Goal: Task Accomplishment & Management: Manage account settings

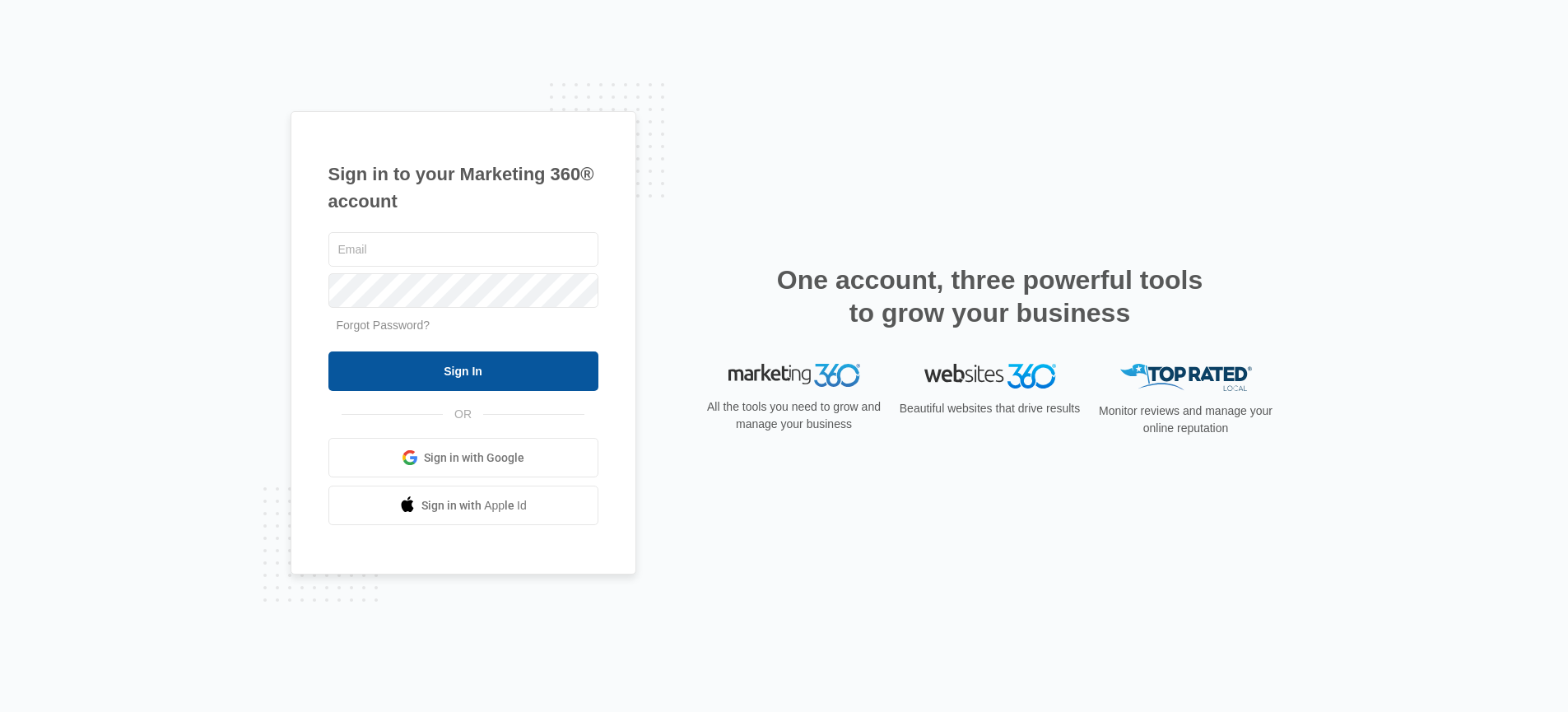
type input "[PERSON_NAME][EMAIL_ADDRESS][PERSON_NAME][DOMAIN_NAME]"
click at [469, 372] on input "Sign In" at bounding box center [463, 371] width 270 height 40
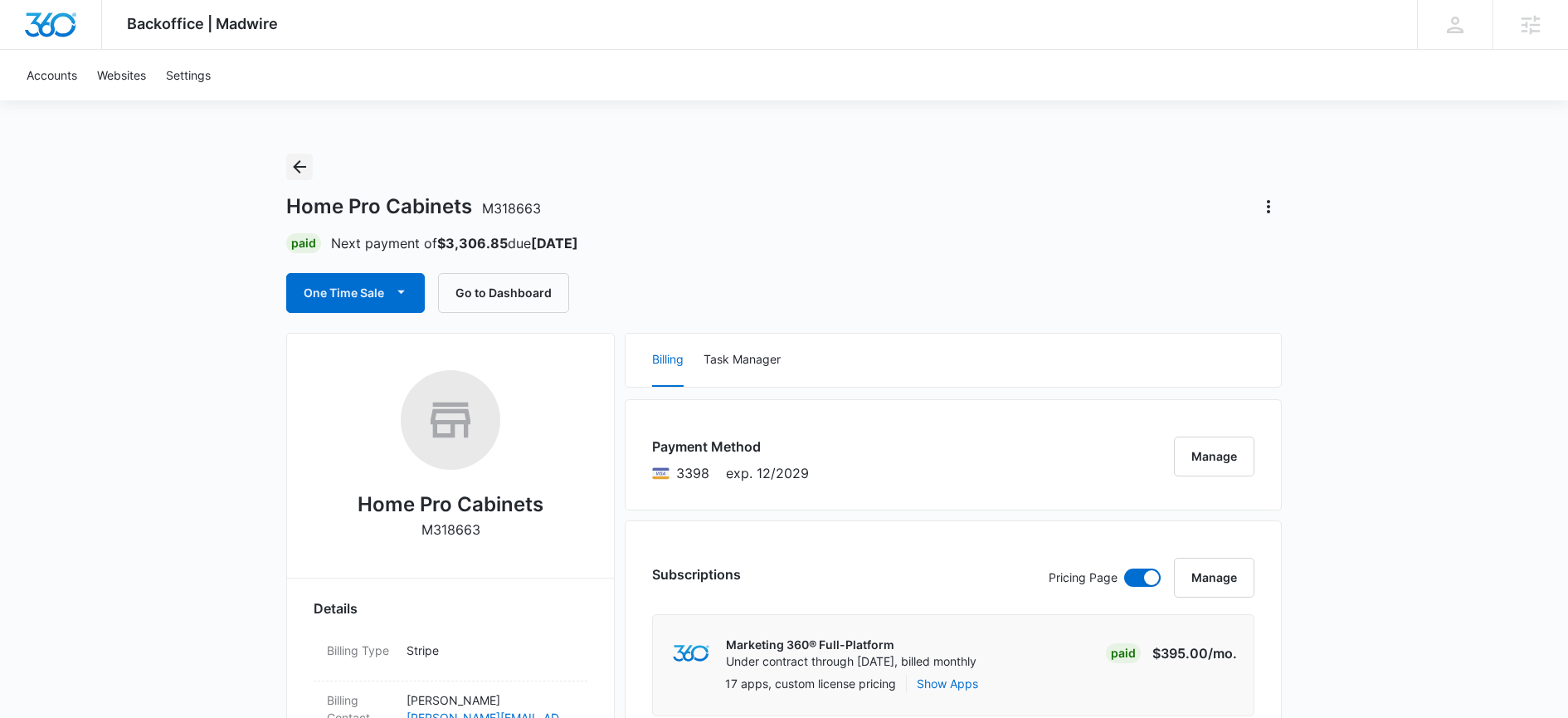
click at [301, 167] on icon "Back" at bounding box center [300, 167] width 14 height 14
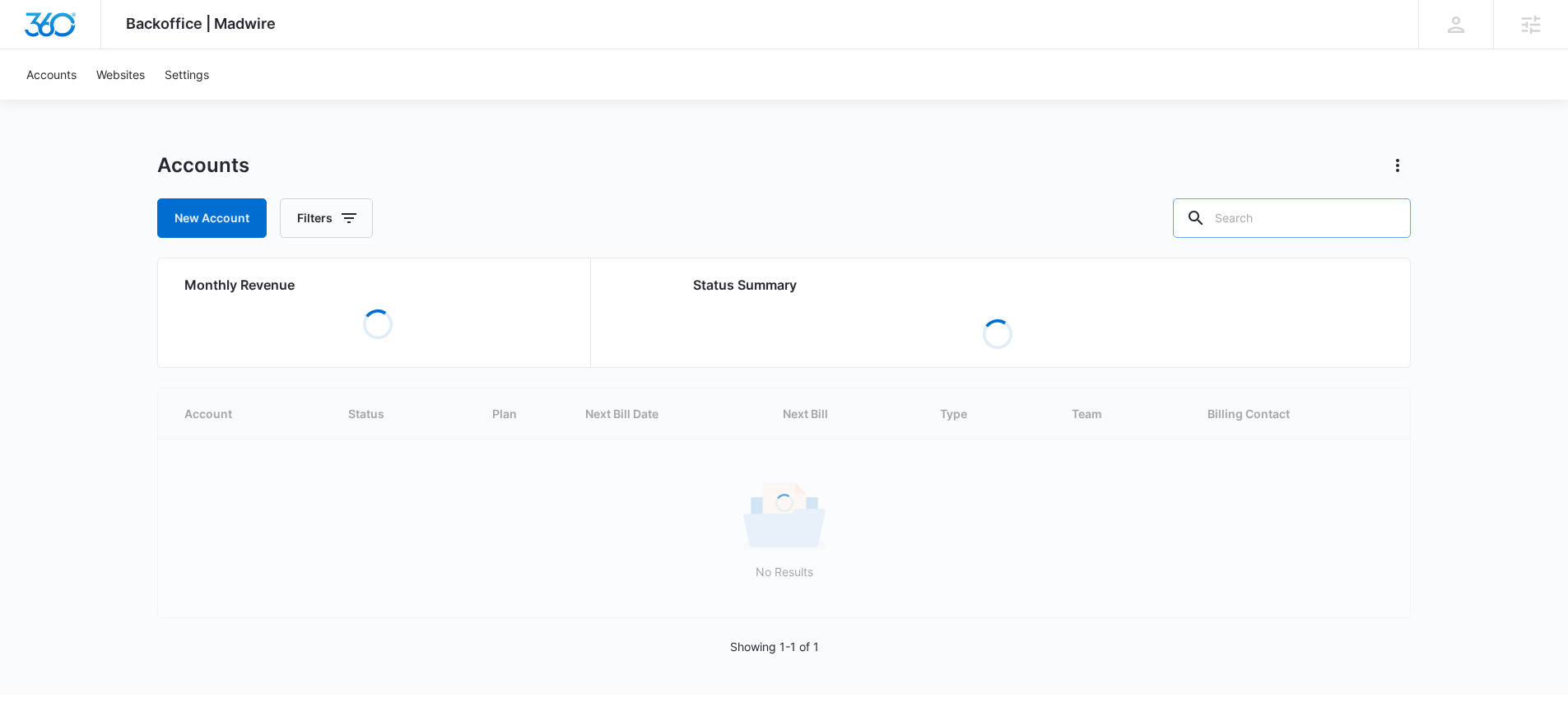
click at [1287, 224] on input "text" at bounding box center [1292, 218] width 238 height 40
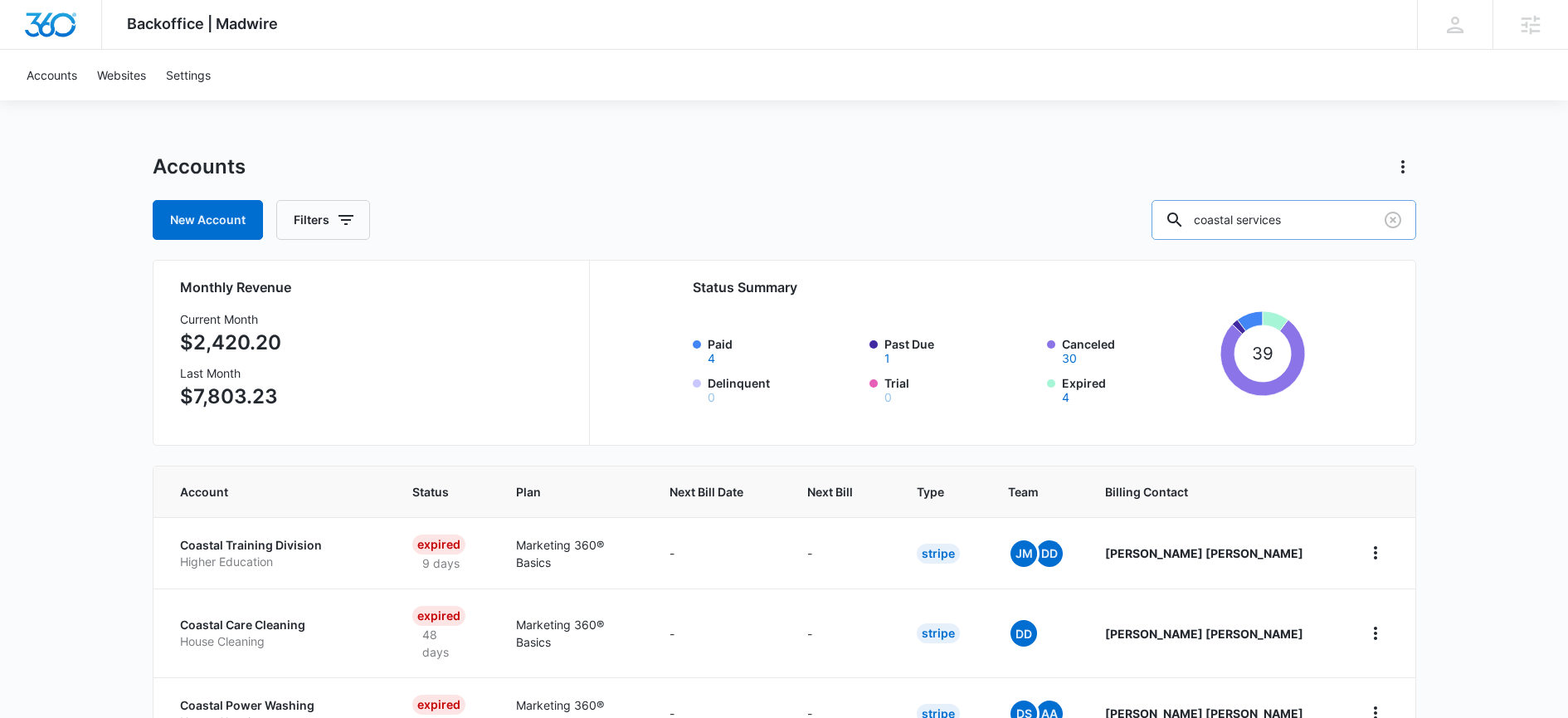
type input "coastal services"
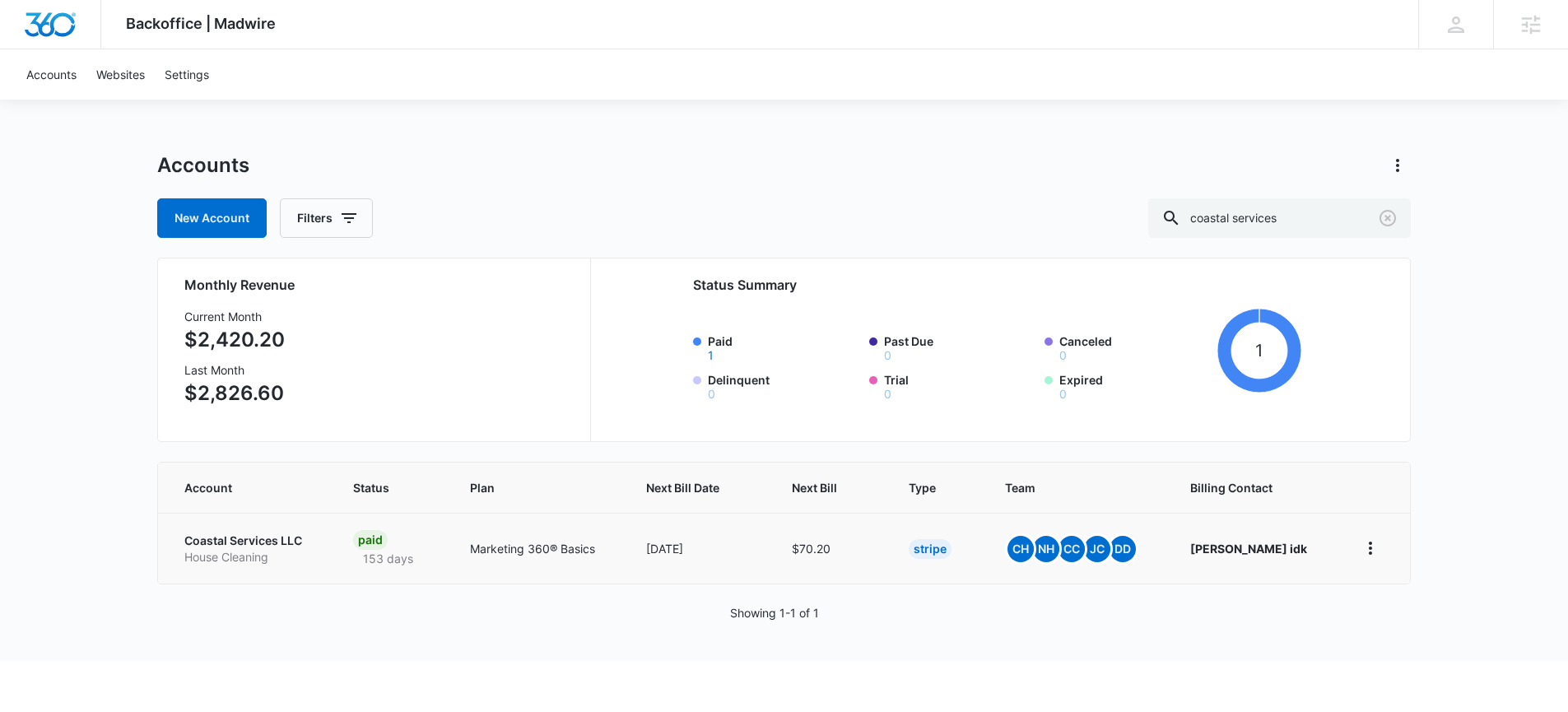
click at [253, 540] on p "Coastal Services LLC" at bounding box center [249, 541] width 129 height 17
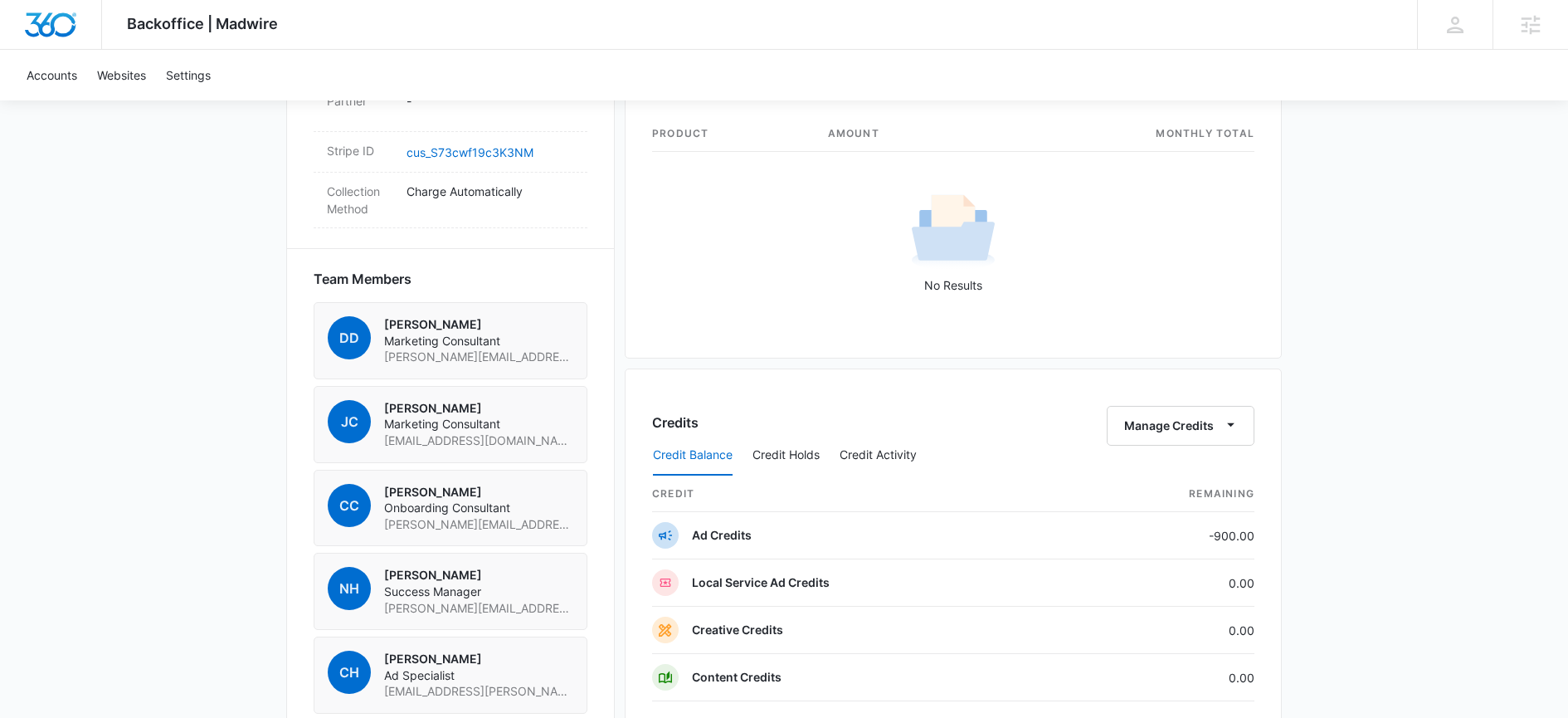
scroll to position [1458, 0]
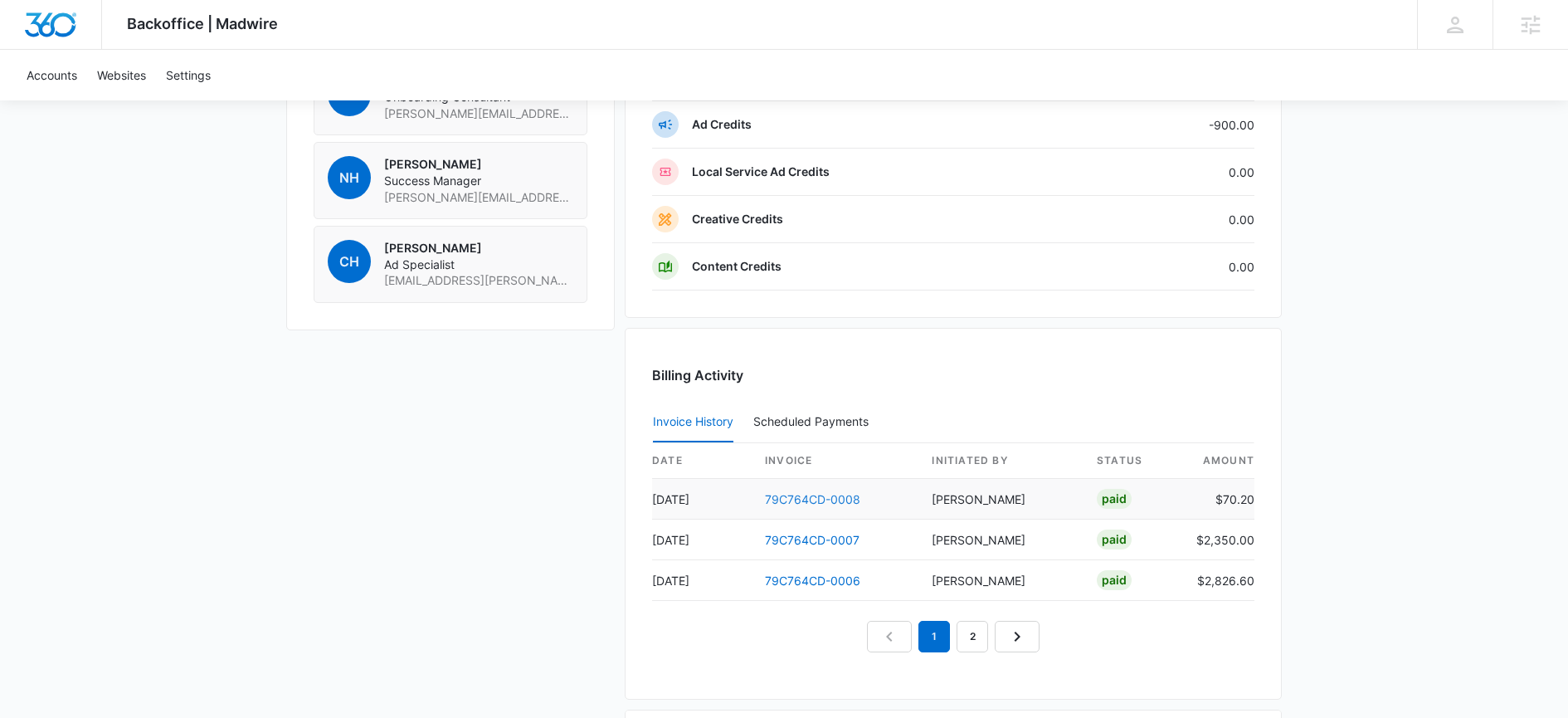
click at [767, 503] on link "79C764CD-0008" at bounding box center [812, 499] width 96 height 14
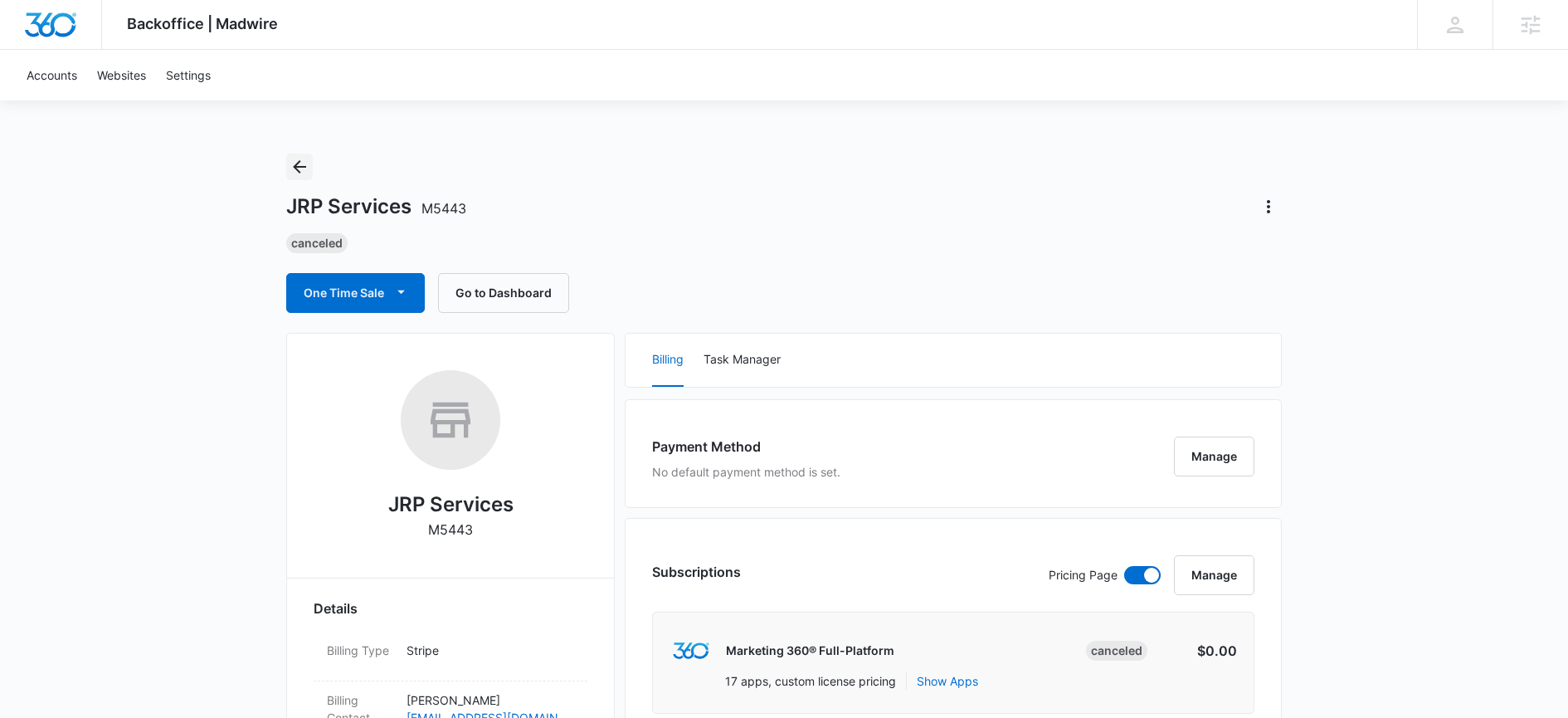
drag, startPoint x: 292, startPoint y: 159, endPoint x: 302, endPoint y: 155, distance: 10.8
click at [292, 159] on icon "Back" at bounding box center [300, 167] width 20 height 20
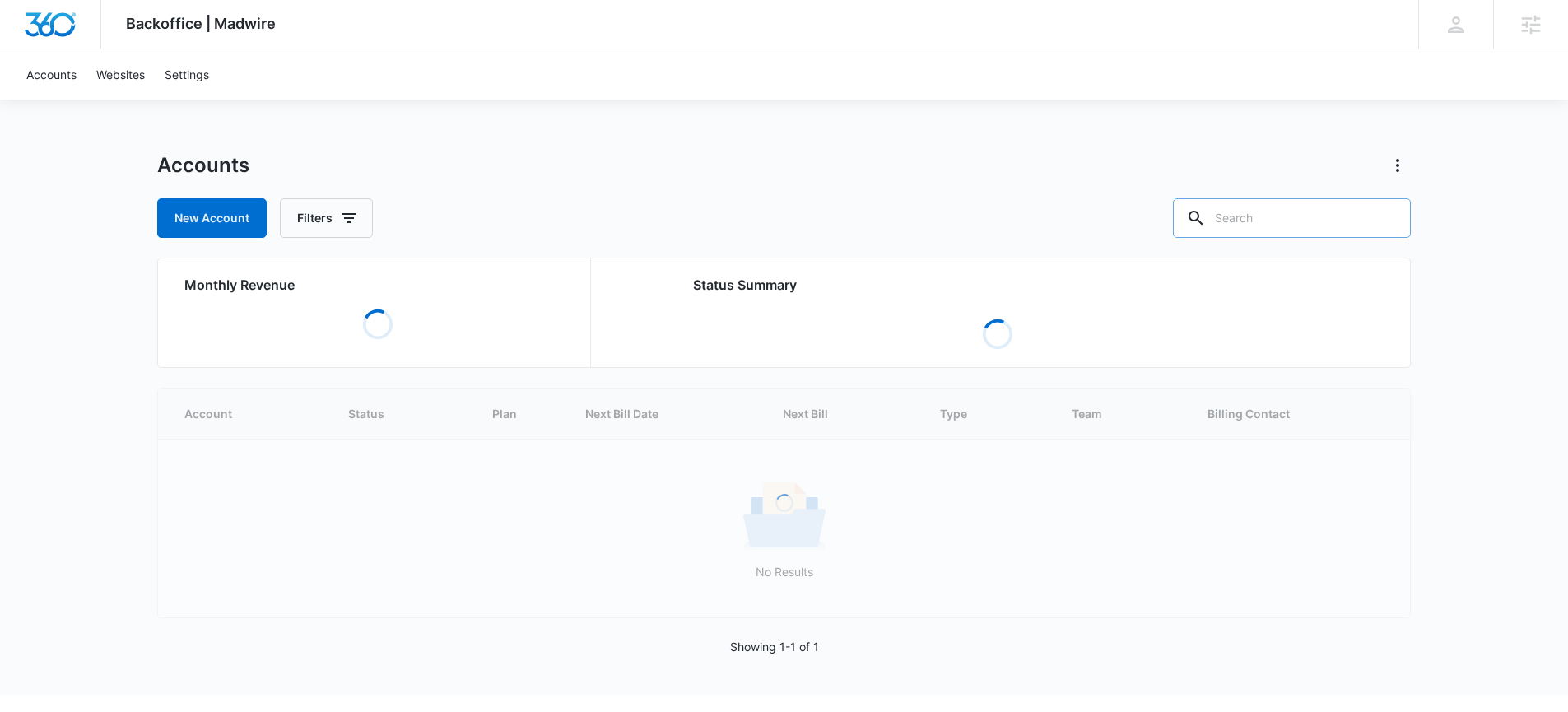
click at [1292, 219] on input "text" at bounding box center [1292, 218] width 238 height 40
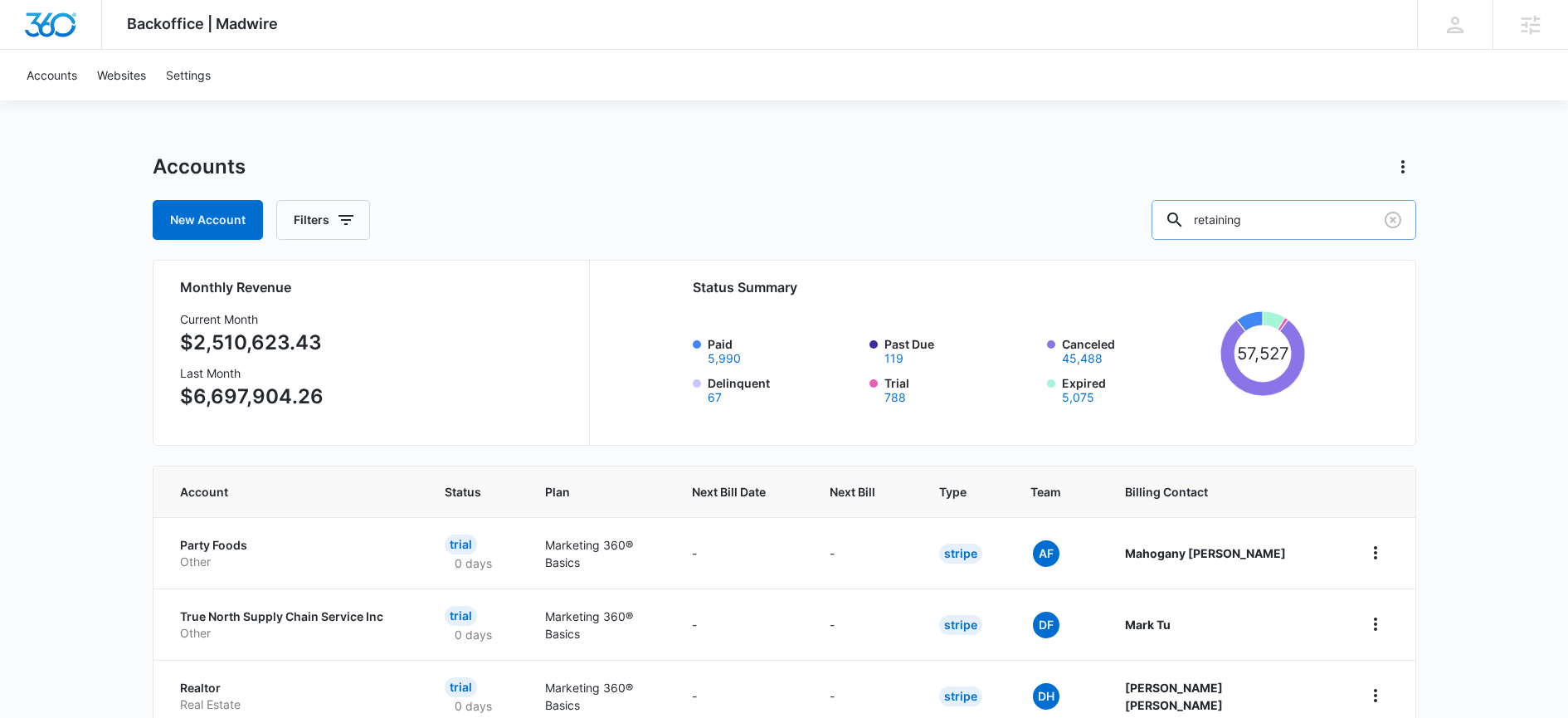
type input "retaining"
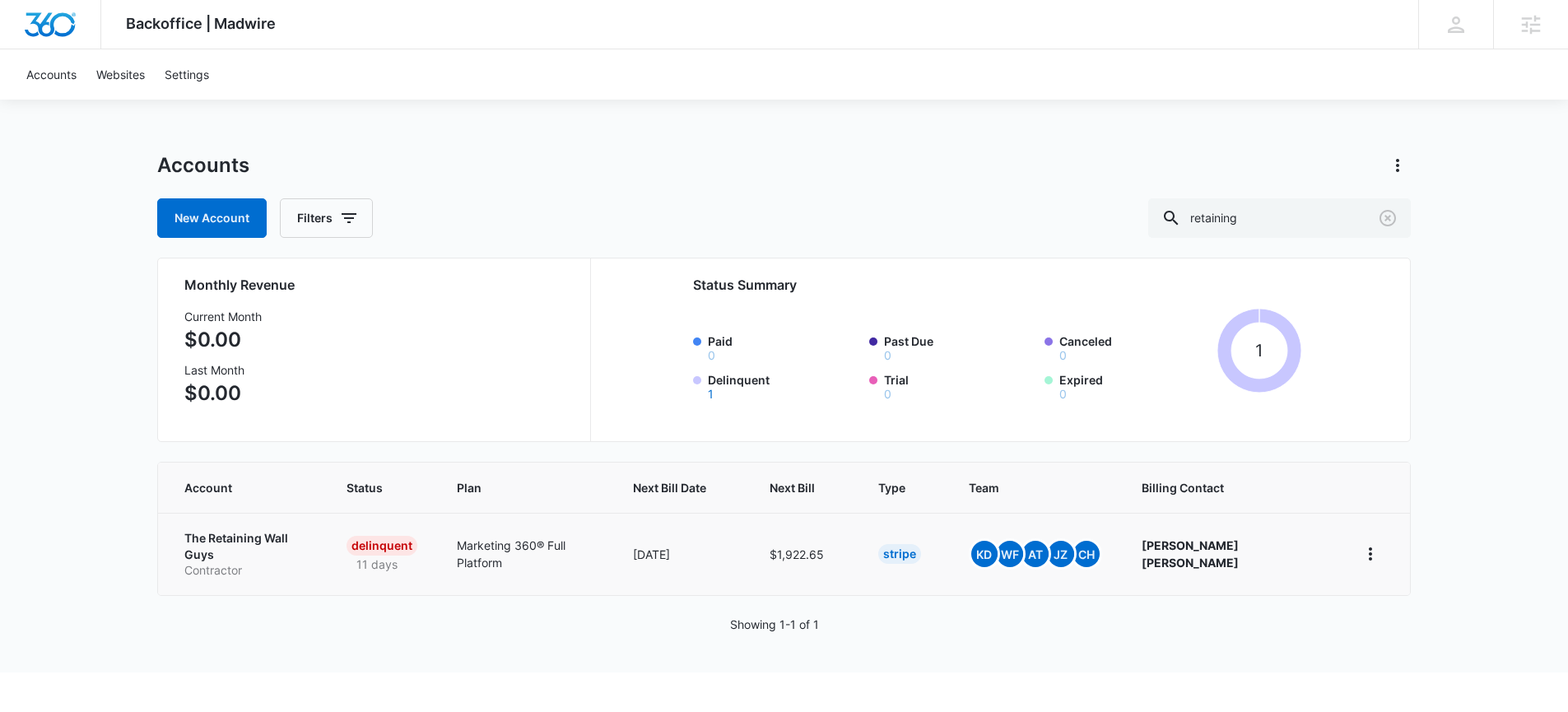
click at [284, 541] on p "The Retaining Wall Guys" at bounding box center [245, 546] width 123 height 32
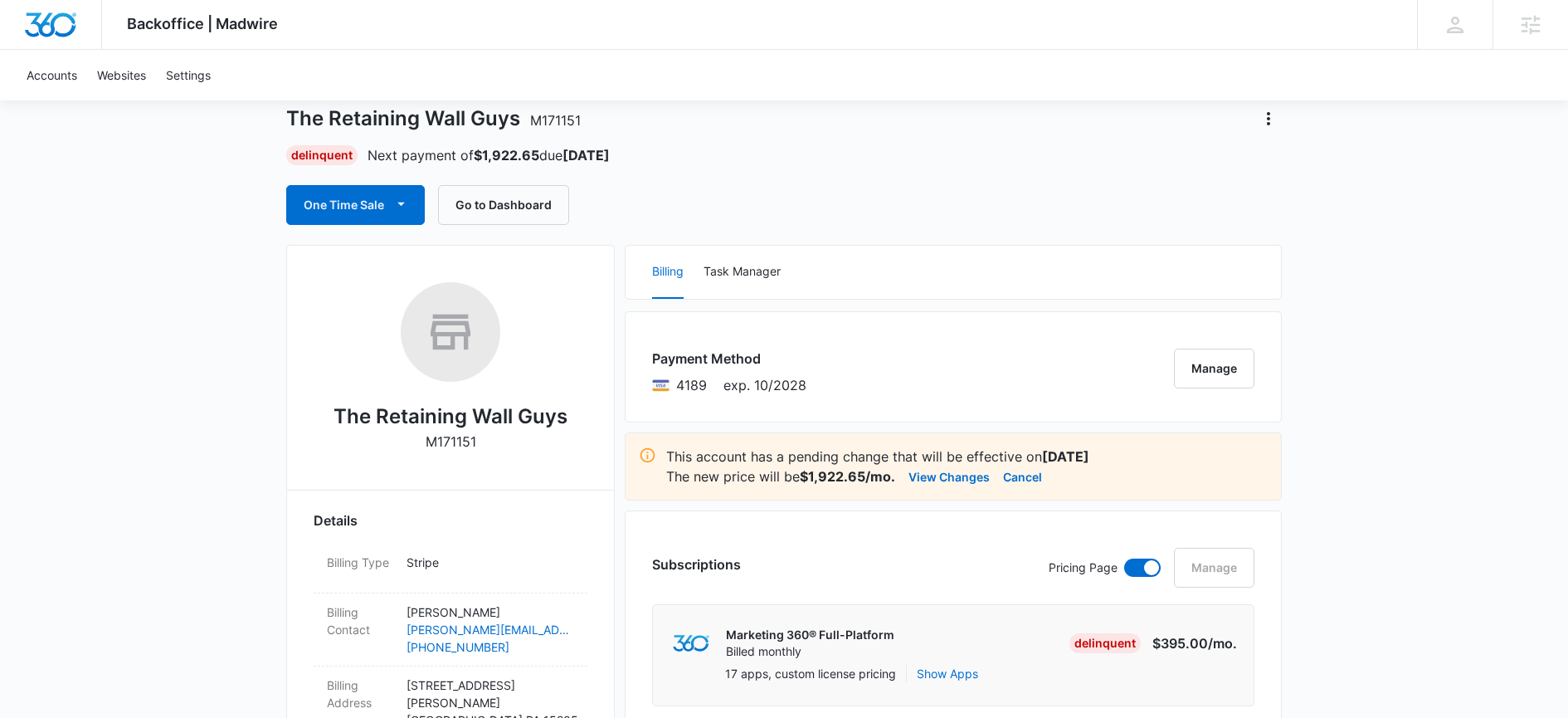
scroll to position [103, 0]
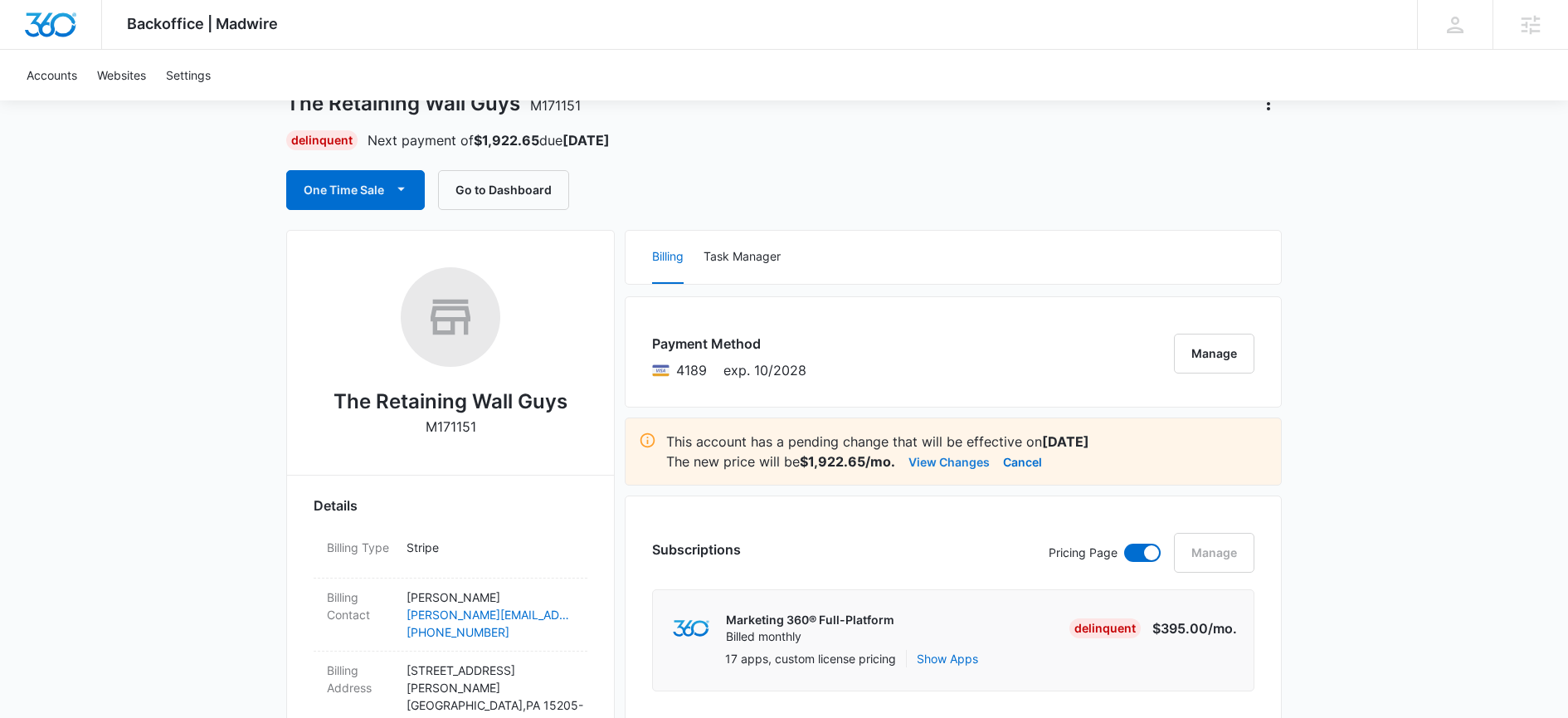
click at [974, 467] on button "View Changes" at bounding box center [950, 462] width 81 height 20
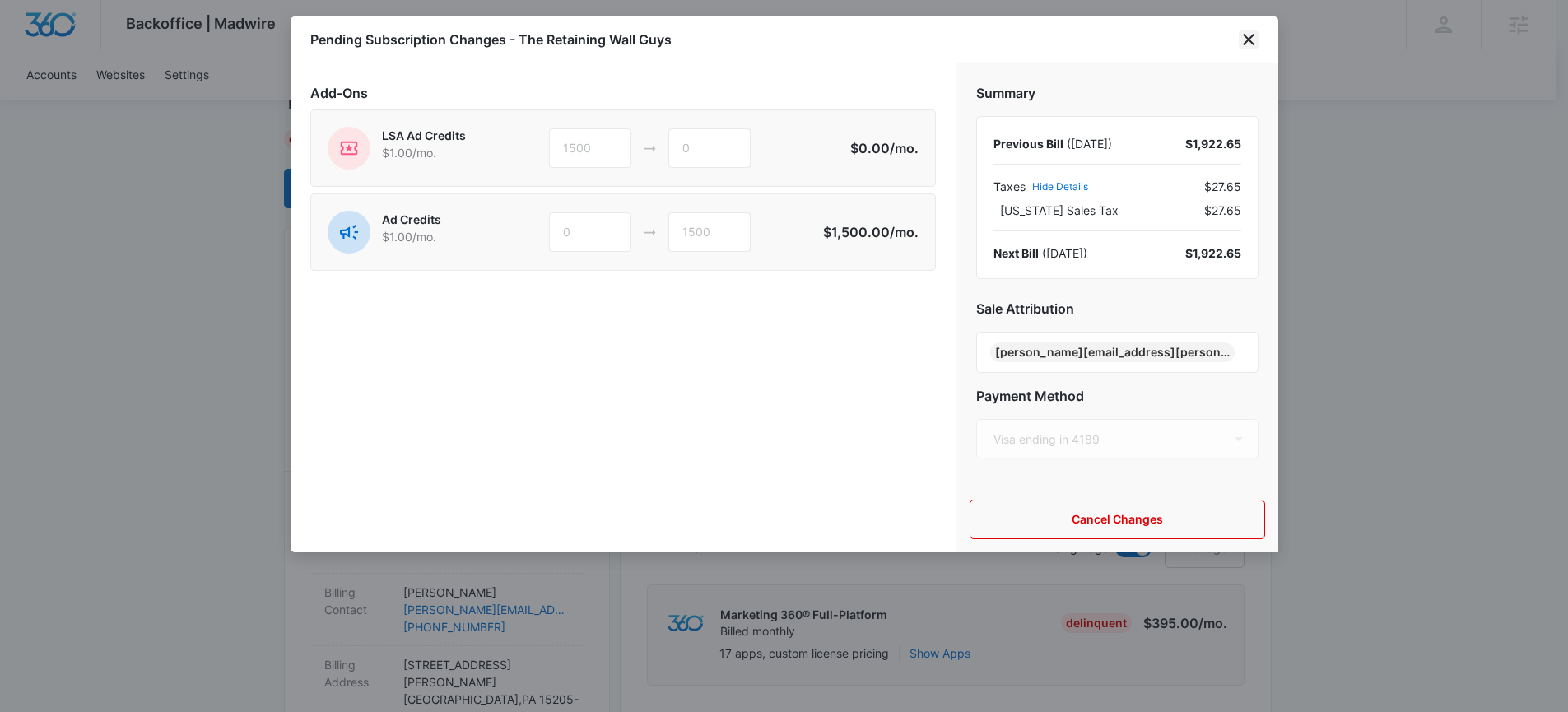
click at [1248, 38] on icon "close" at bounding box center [1249, 40] width 12 height 12
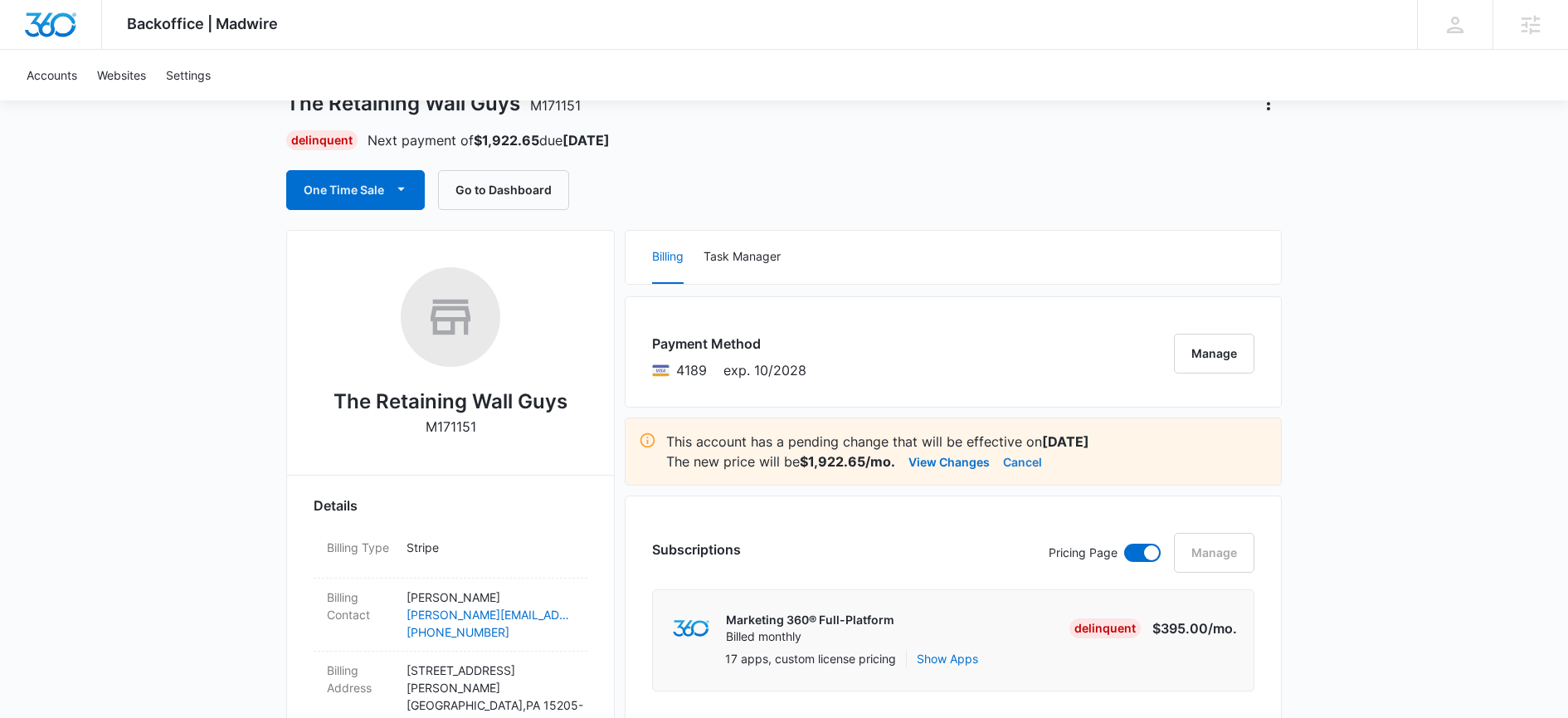
click at [1033, 460] on button "Cancel" at bounding box center [1022, 462] width 39 height 20
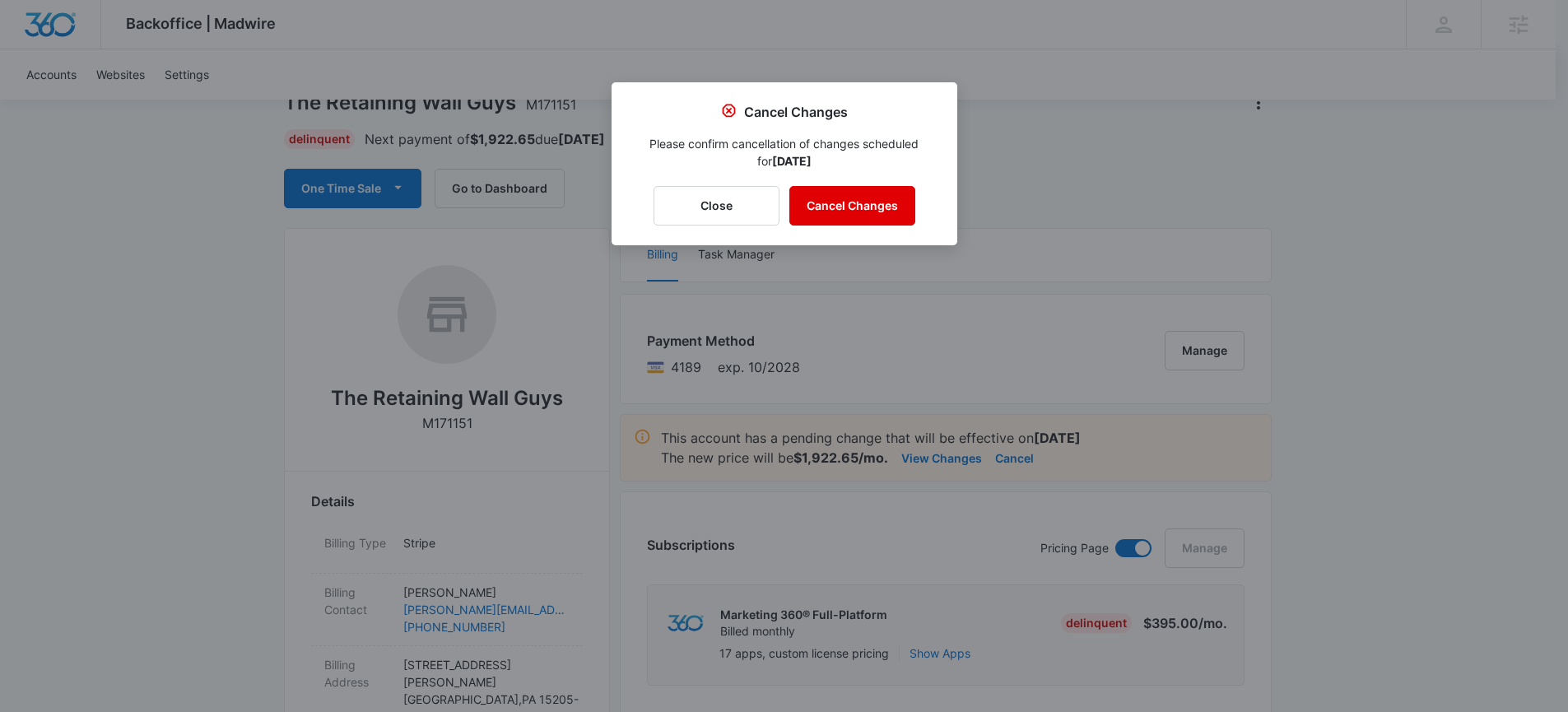
click at [882, 208] on button "Cancel Changes" at bounding box center [852, 205] width 126 height 40
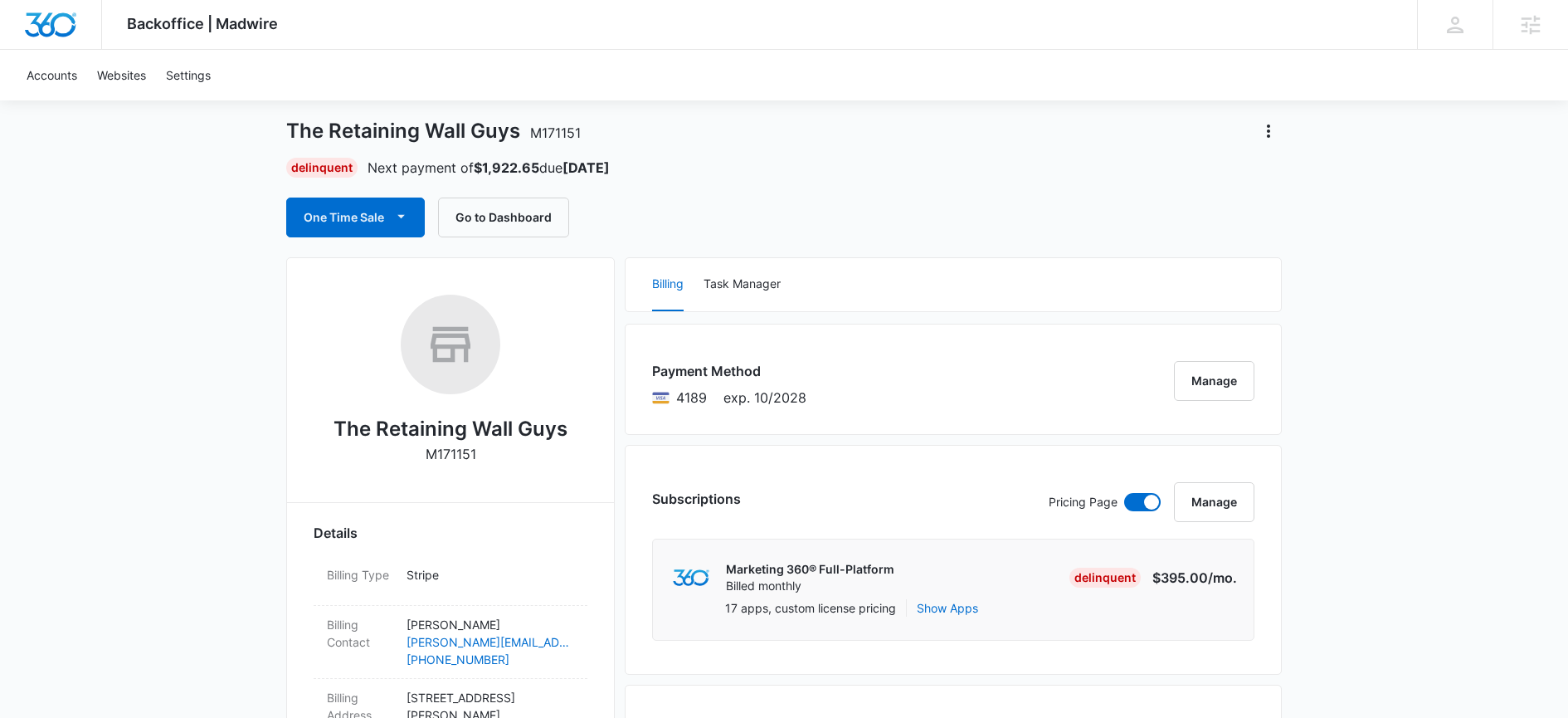
scroll to position [75, 0]
click at [1266, 137] on icon "Actions" at bounding box center [1269, 132] width 20 height 20
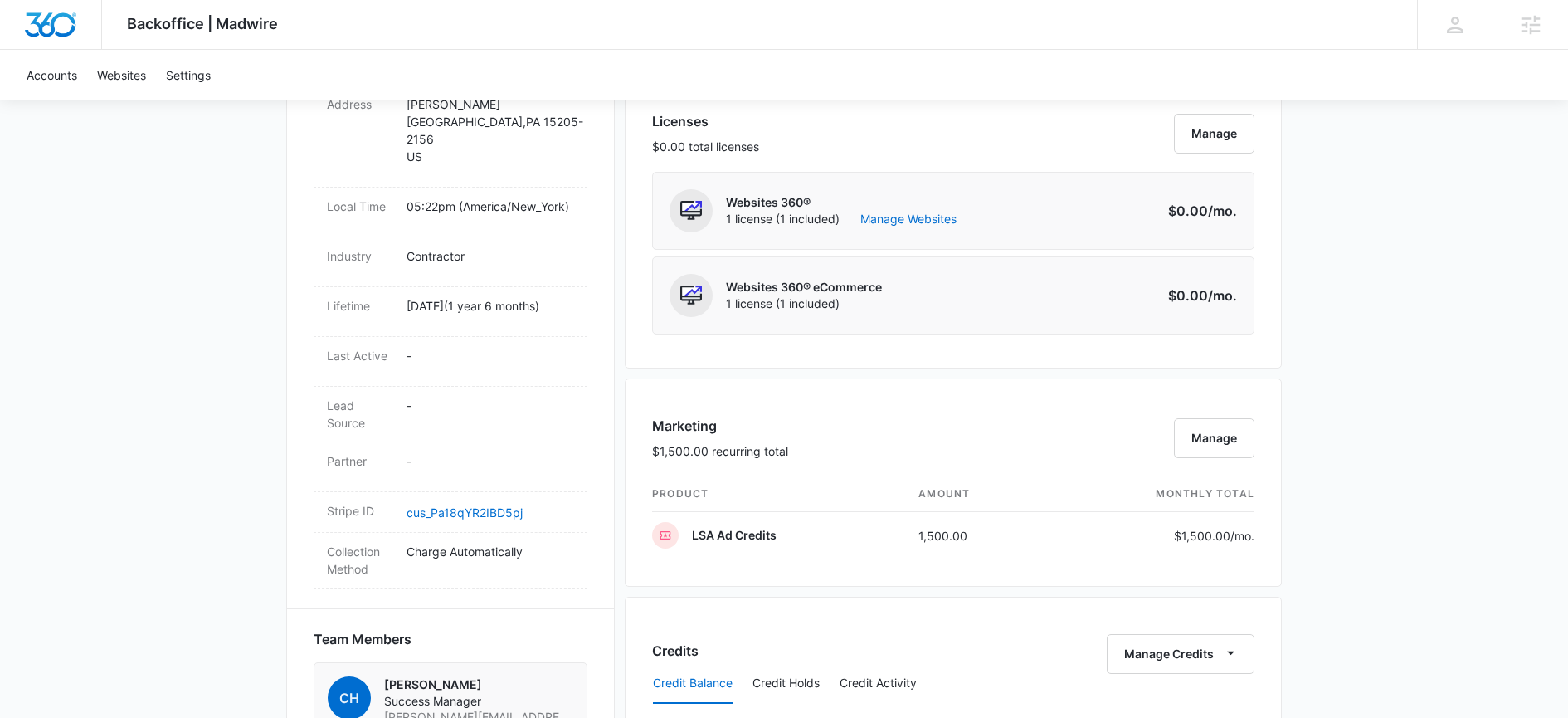
scroll to position [827, 0]
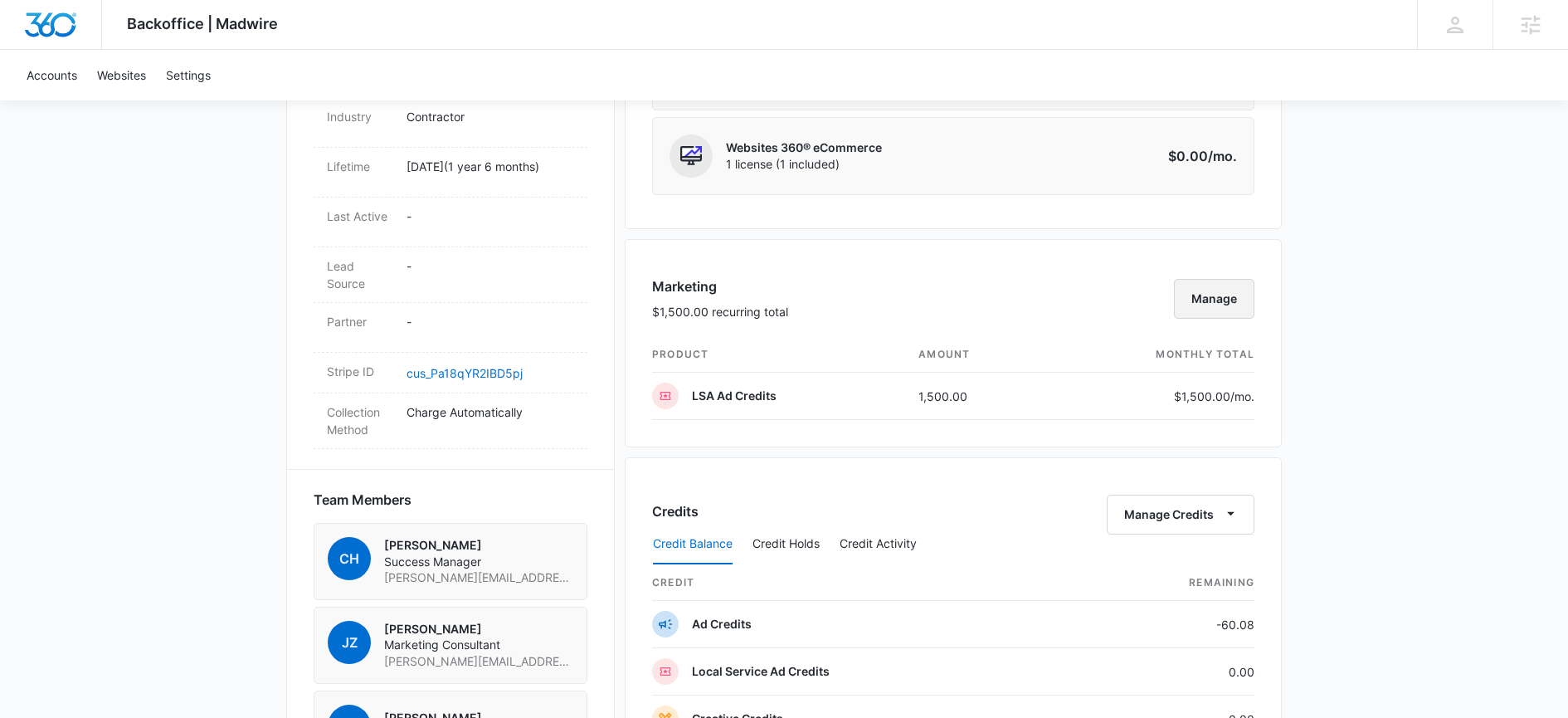
click at [1190, 293] on button "Manage" at bounding box center [1214, 298] width 80 height 40
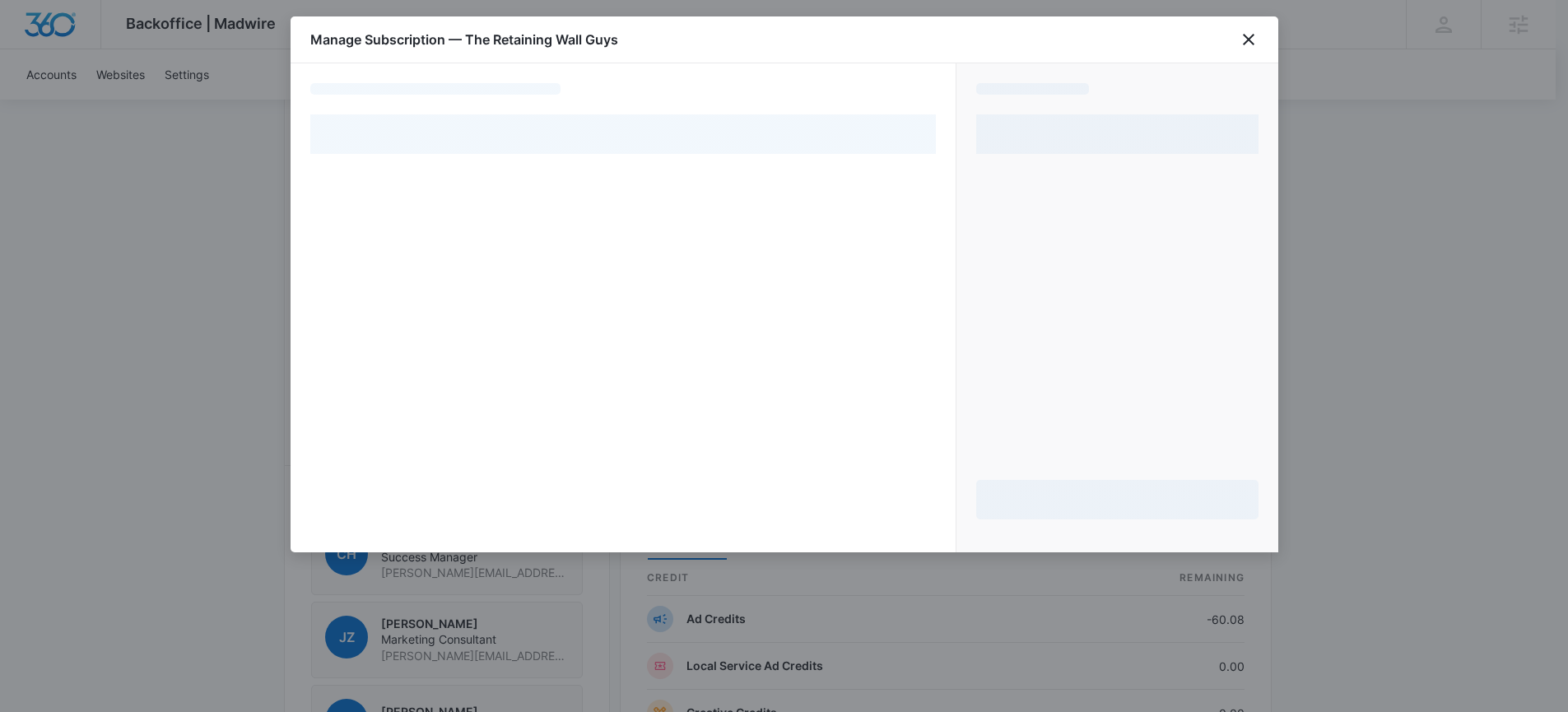
select select "pm_1RdUPjA4n8RTgNjUhpURmDIJ"
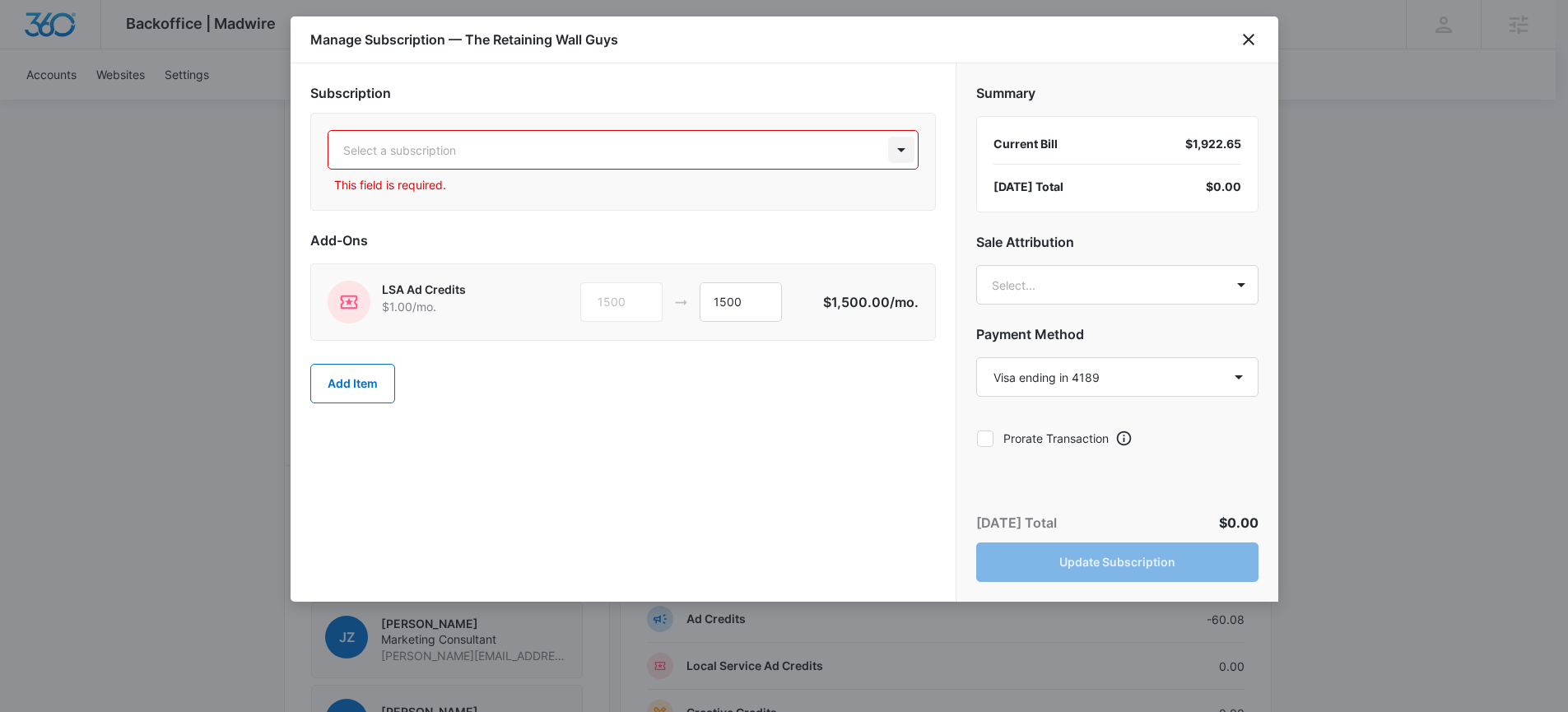
click at [894, 150] on div at bounding box center [901, 150] width 26 height 26
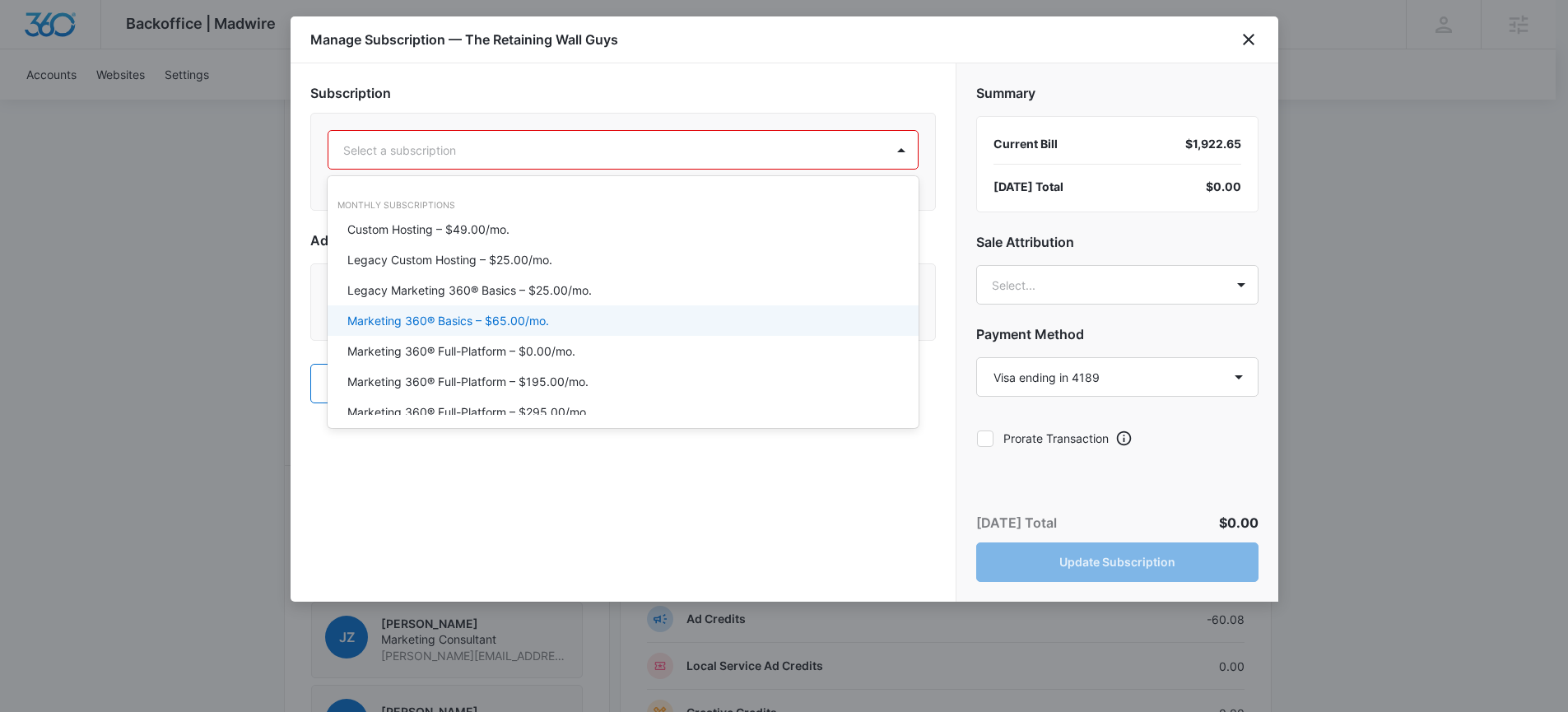
click at [583, 319] on div "Marketing 360® Basics – $65.00/mo." at bounding box center [621, 320] width 548 height 18
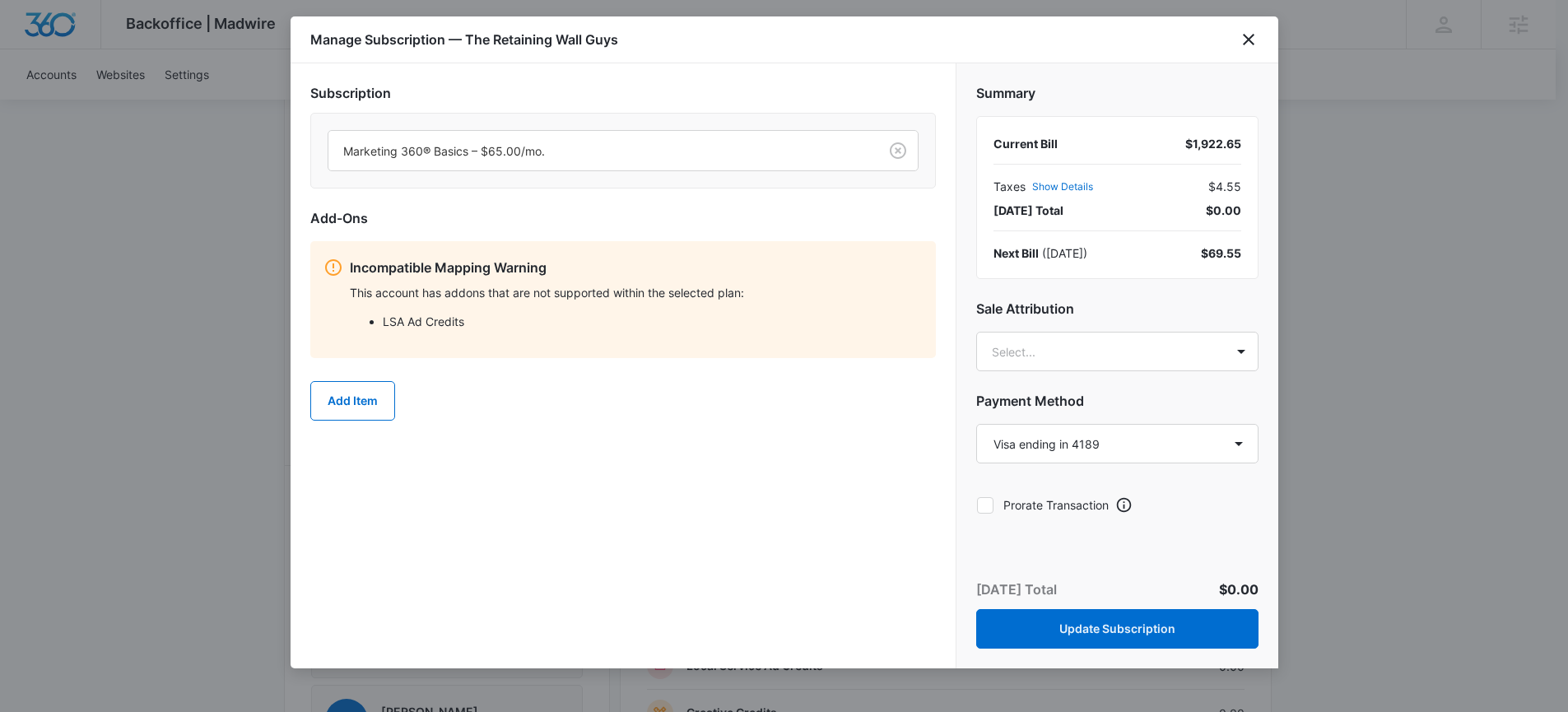
click at [729, 274] on p "Incompatible Mapping Warning" at bounding box center [636, 268] width 573 height 20
click at [1245, 355] on body "Backoffice | Madwire Apps Settings [PERSON_NAME] Heinmiller [EMAIL_ADDRESS][PER…" at bounding box center [784, 290] width 1568 height 2219
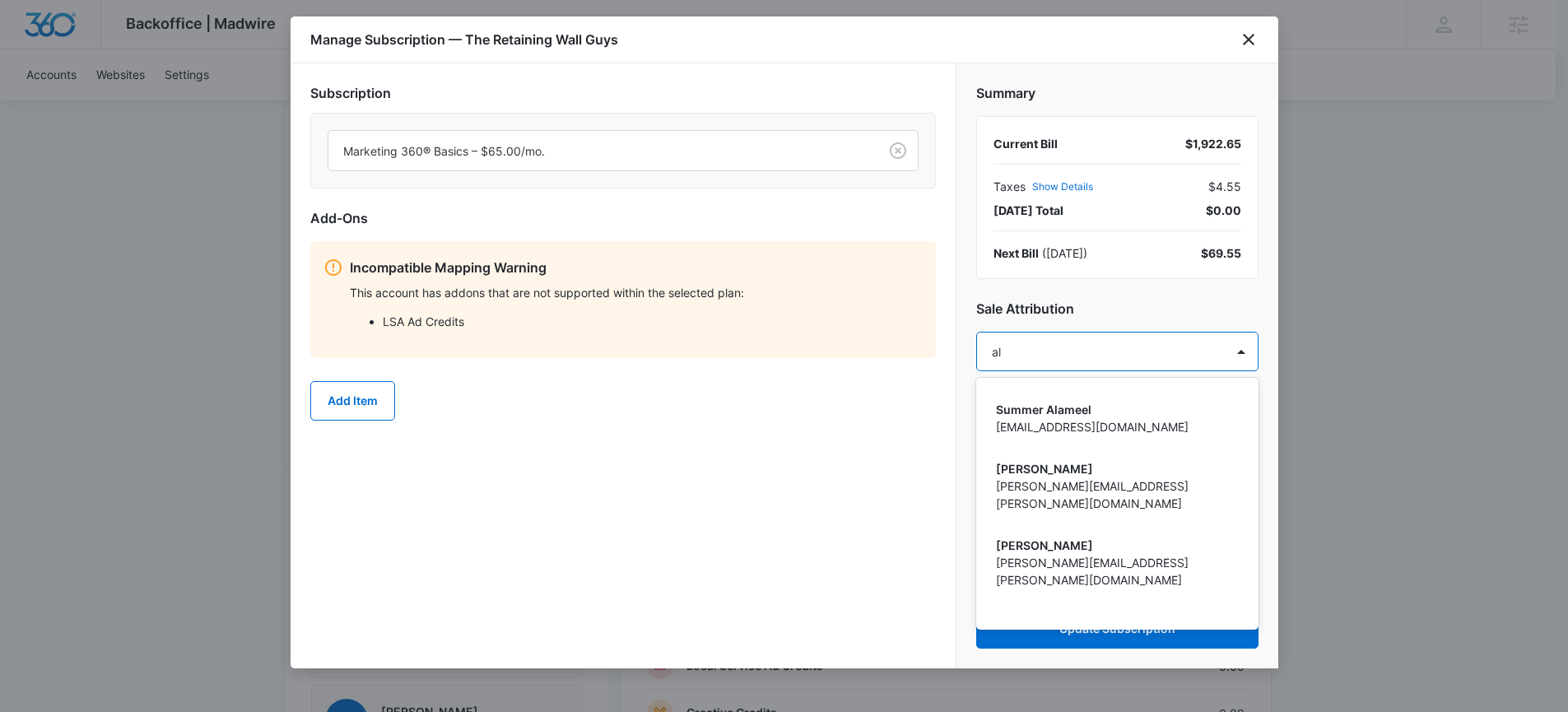
type input "a"
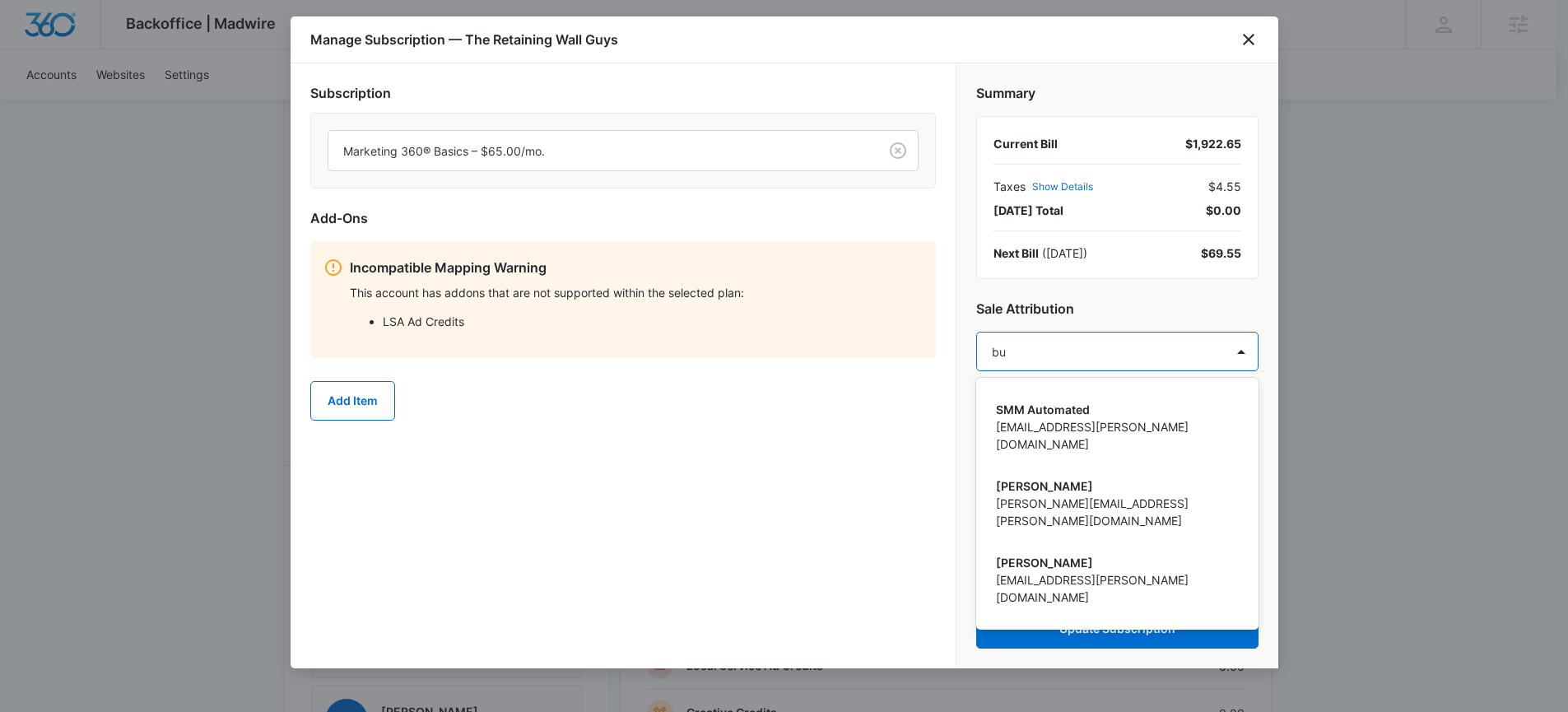
type input "b"
type input "c"
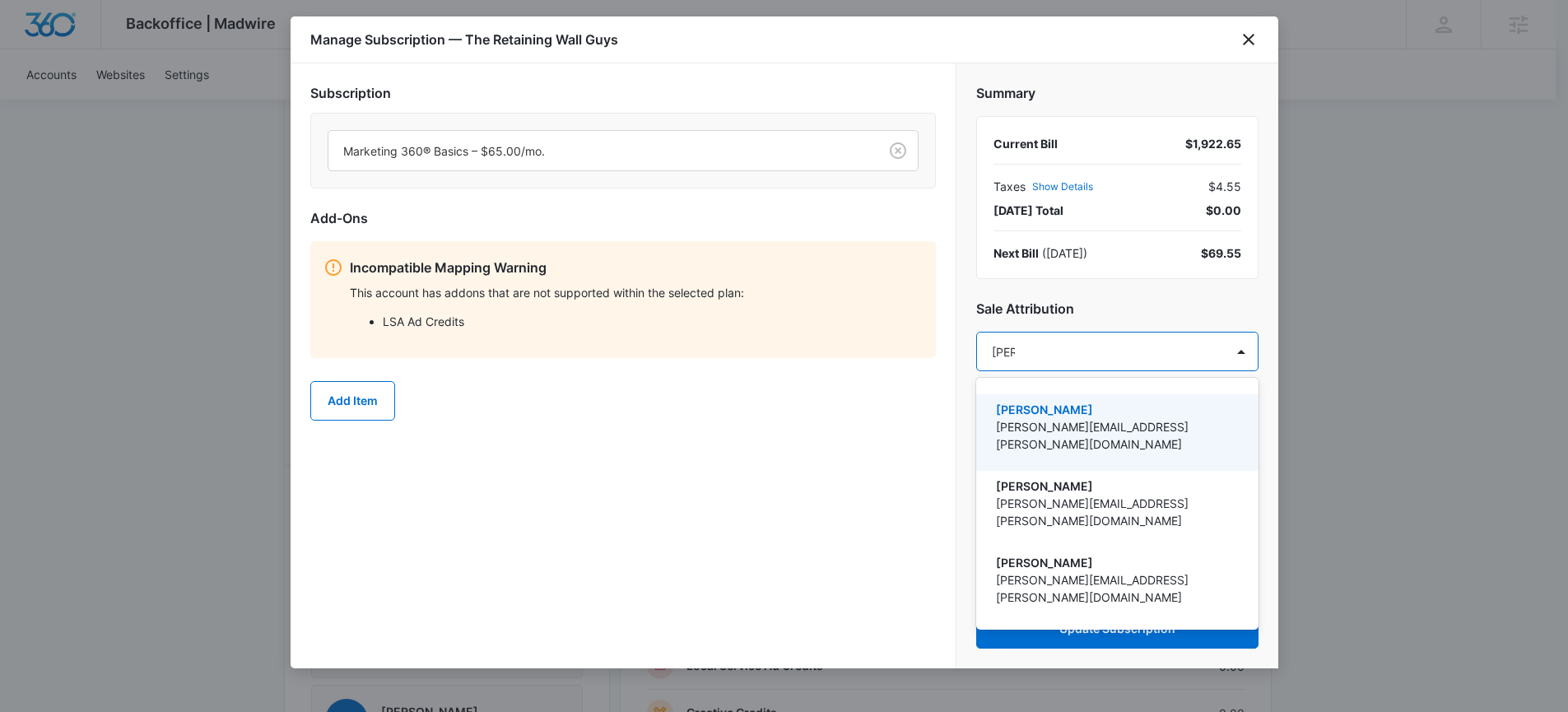
type input "[PERSON_NAME]"
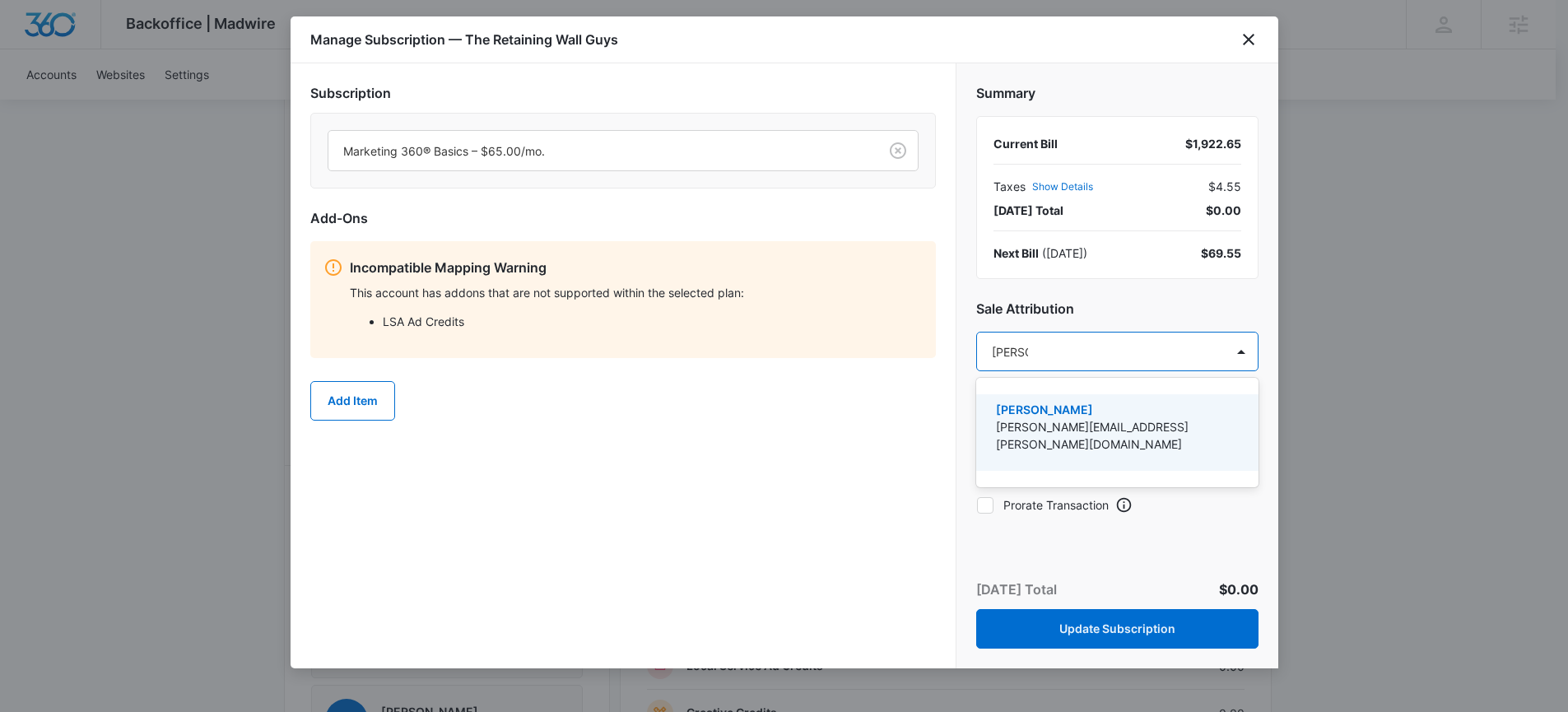
click at [1121, 434] on p "[PERSON_NAME][EMAIL_ADDRESS][PERSON_NAME][DOMAIN_NAME]" at bounding box center [1115, 435] width 239 height 34
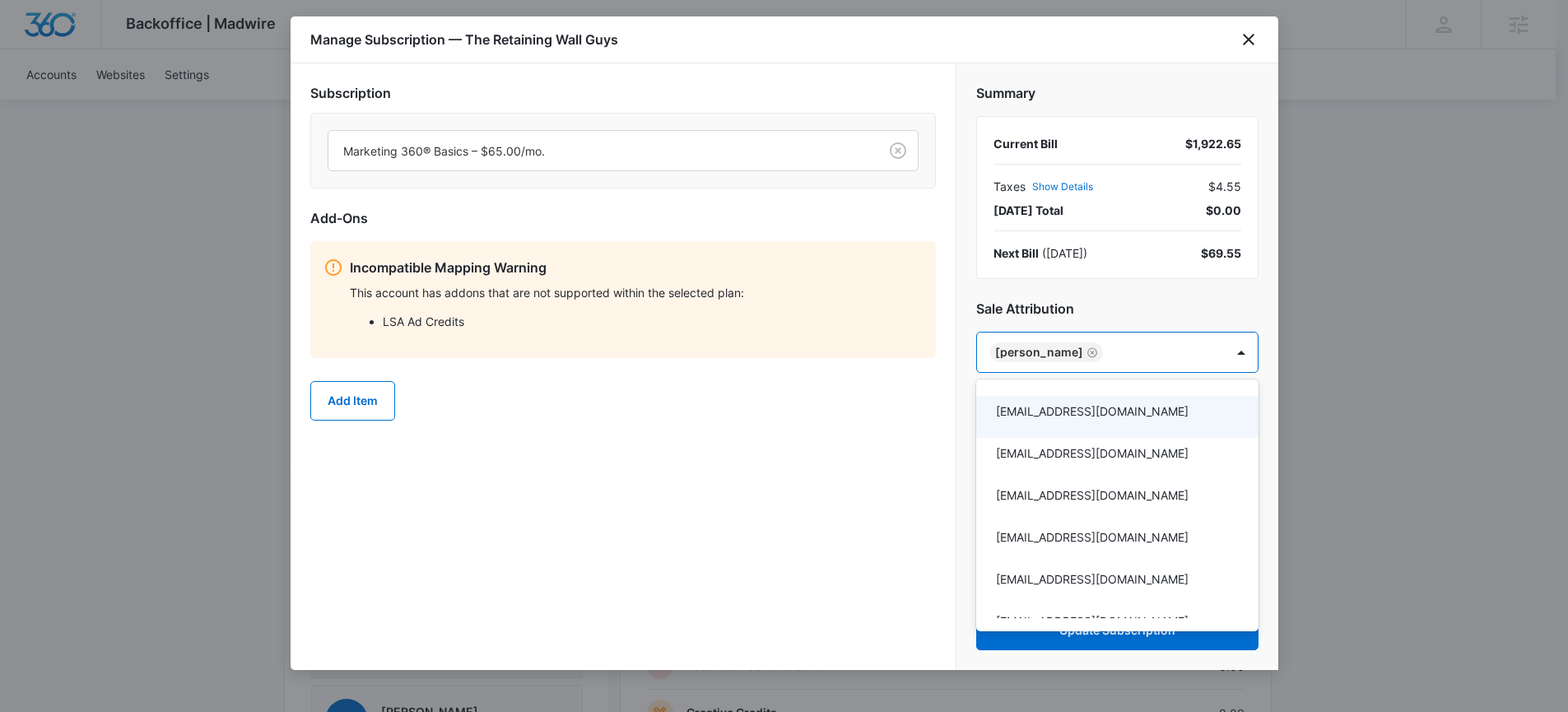
click at [889, 465] on div at bounding box center [784, 356] width 1568 height 712
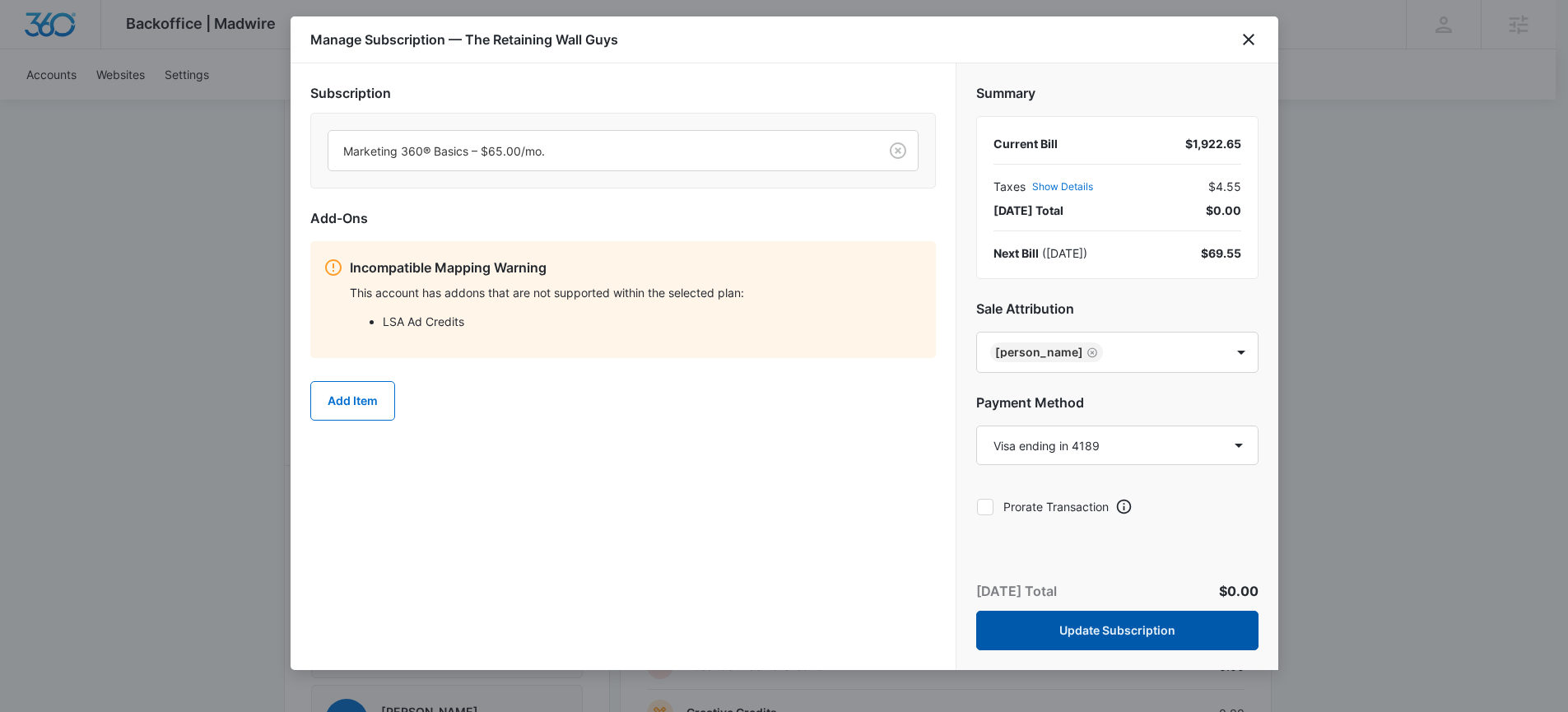
click at [1098, 629] on button "Update Subscription" at bounding box center [1118, 630] width 282 height 40
